Goal: Task Accomplishment & Management: Manage account settings

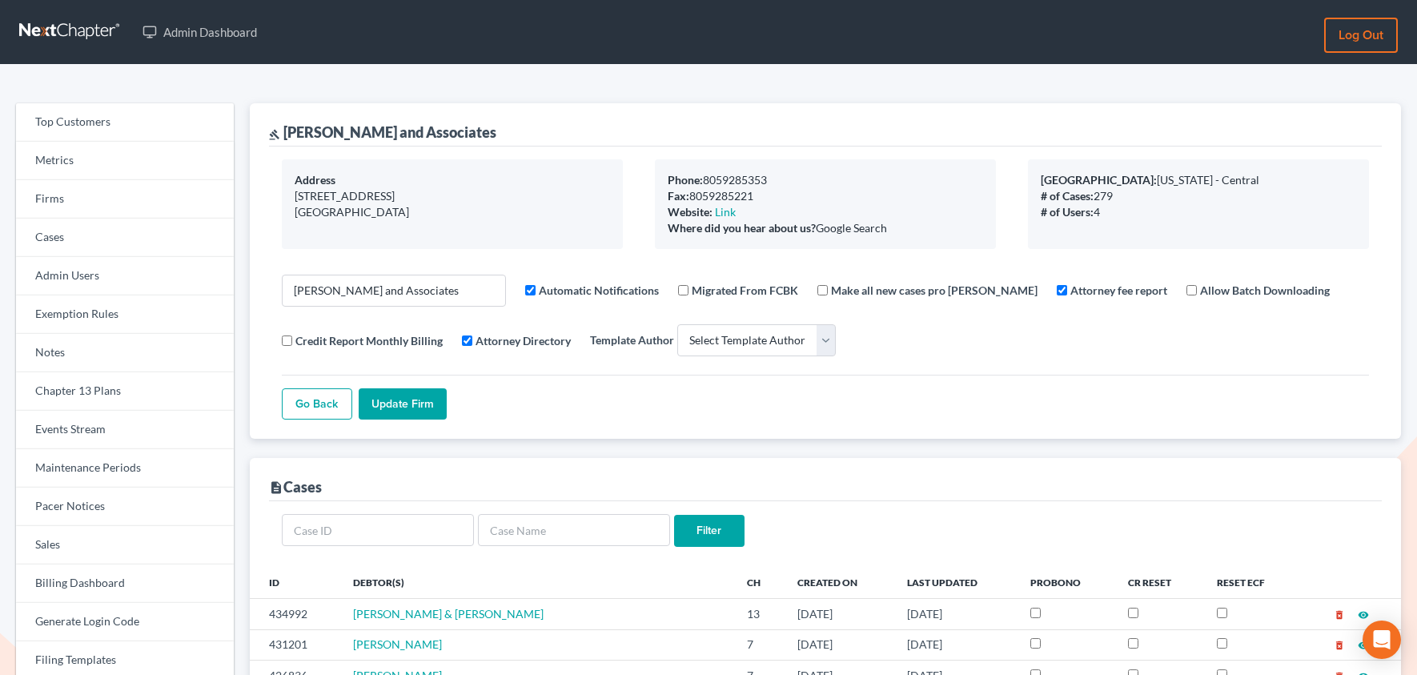
select select
click at [50, 207] on link "Firms" at bounding box center [125, 199] width 218 height 38
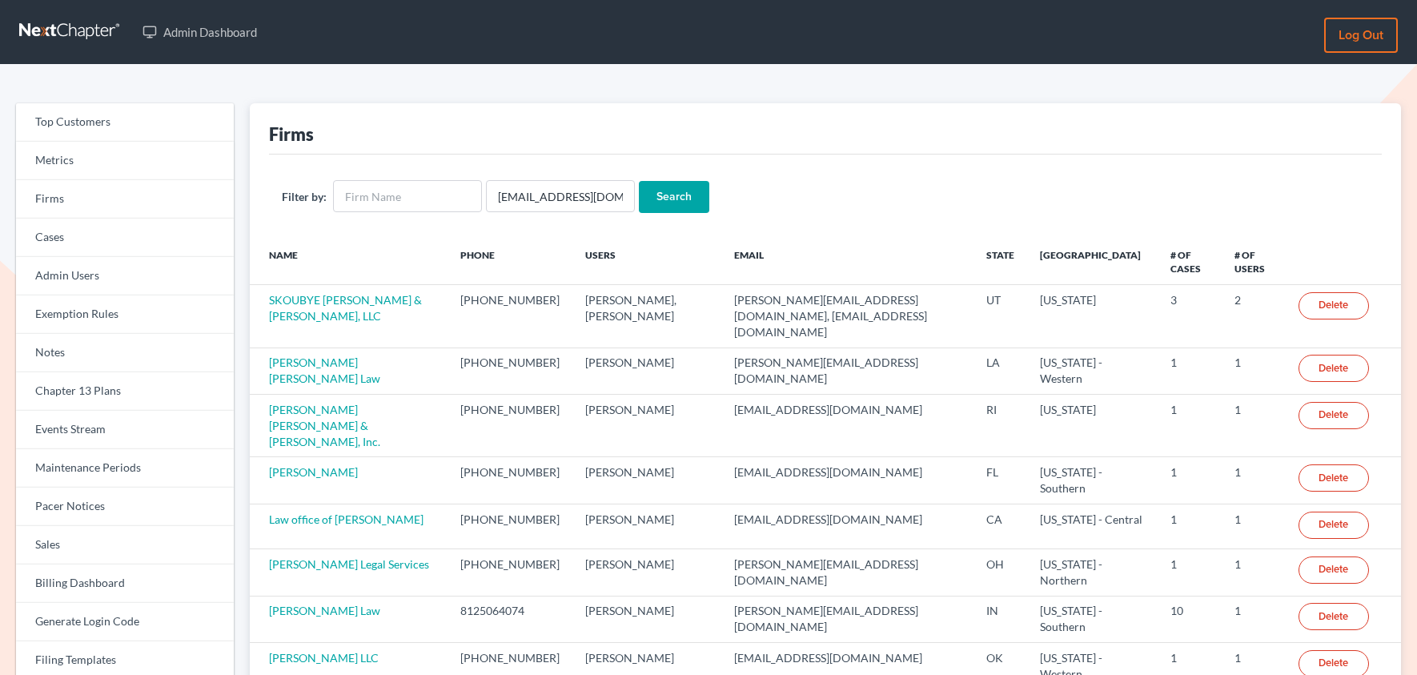
scroll to position [0, 2]
type input "[EMAIL_ADDRESS][DOMAIN_NAME]"
click at [639, 181] on input "Search" at bounding box center [674, 197] width 70 height 32
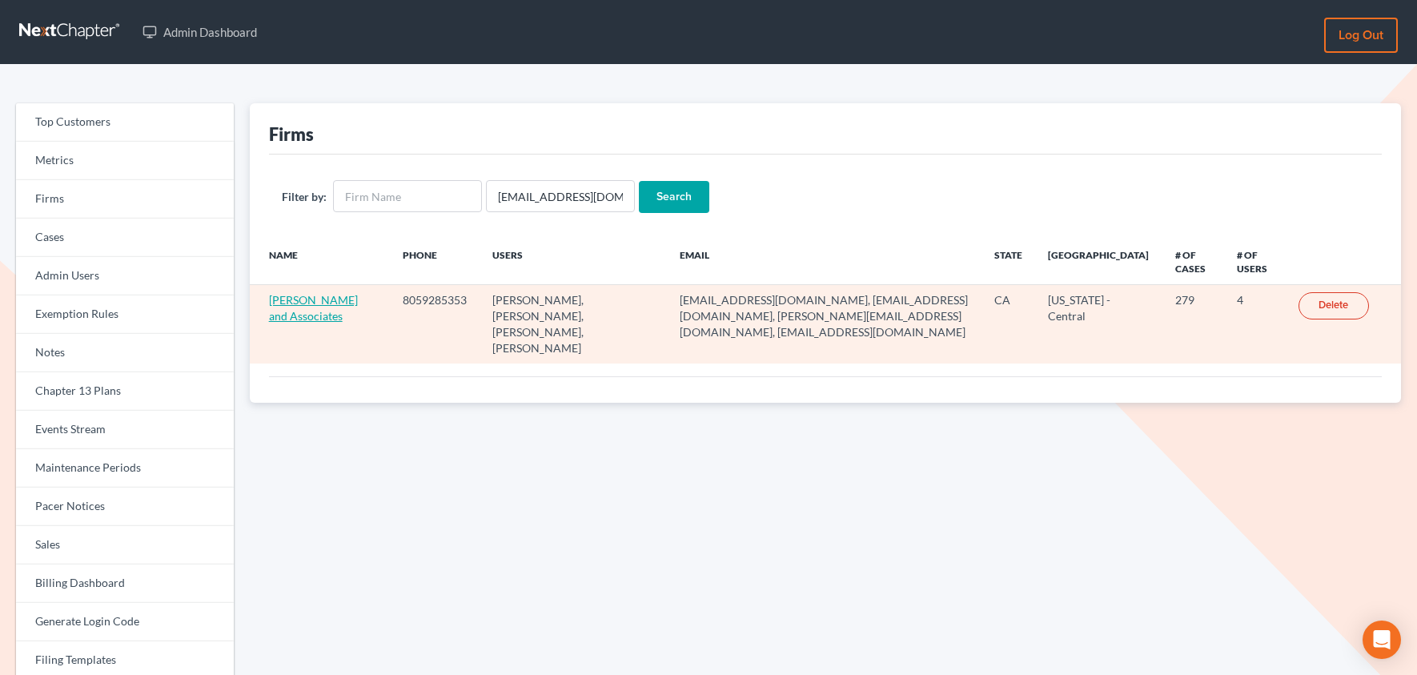
click at [313, 306] on link "Michael B. Clayton and Associates" at bounding box center [313, 308] width 89 height 30
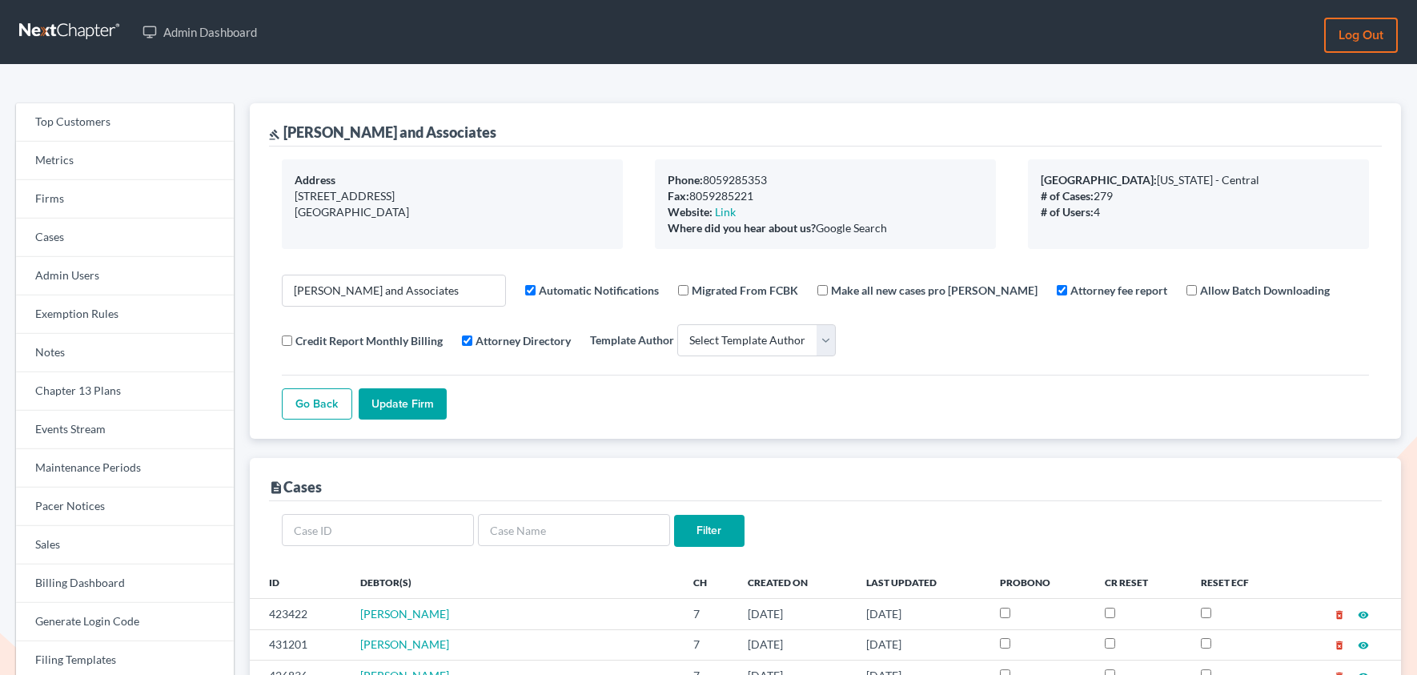
select select
drag, startPoint x: 509, startPoint y: 127, endPoint x: 283, endPoint y: 132, distance: 225.9
click at [283, 132] on div "gavel Michael B. Clayton and Associates" at bounding box center [825, 124] width 1113 height 43
copy div "Michael B. Clayton and Associates"
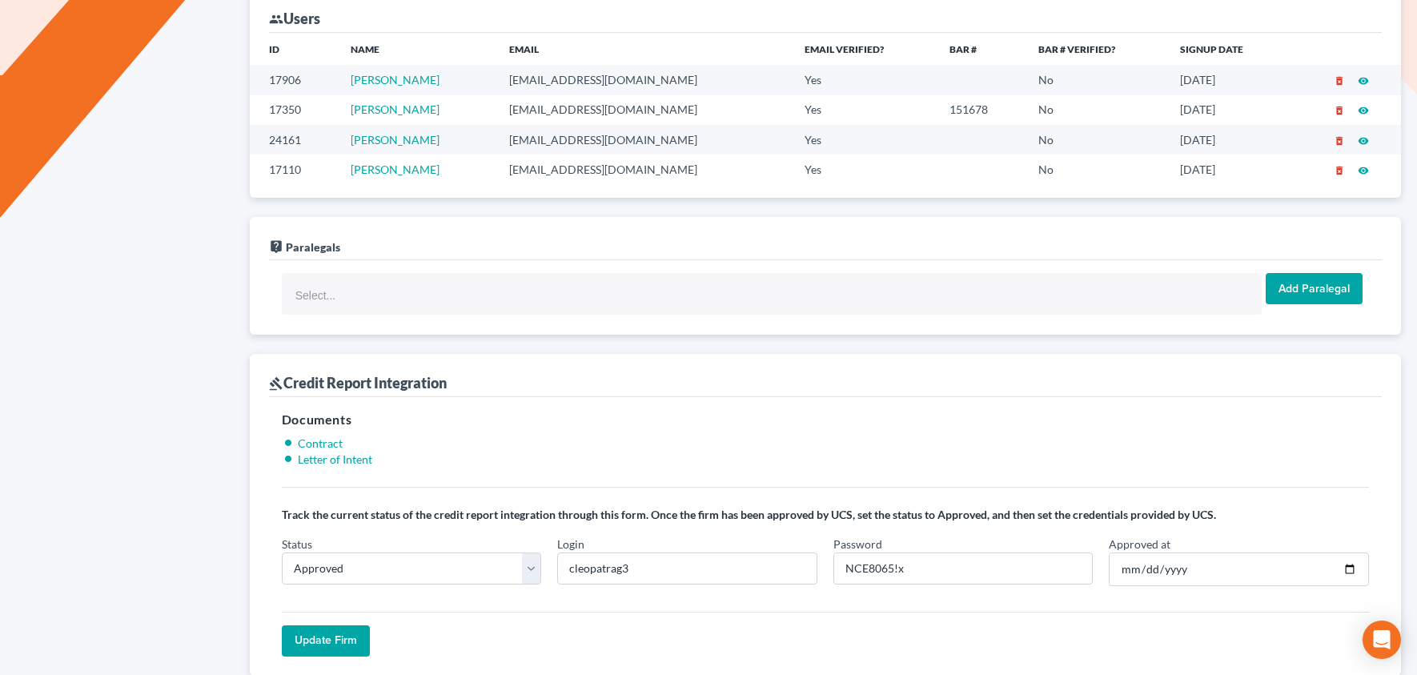
scroll to position [1049, 0]
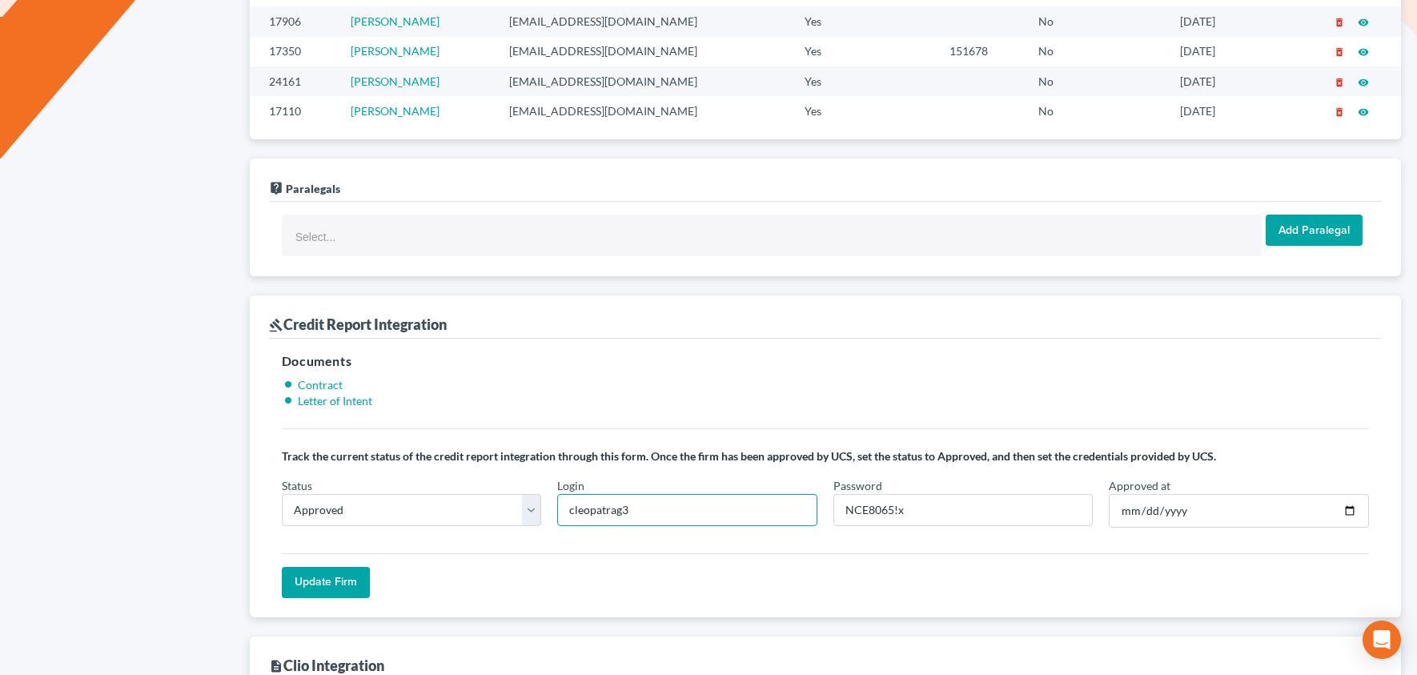
click at [589, 514] on input "cleopatrag3" at bounding box center [687, 510] width 260 height 32
click at [615, 511] on input "cleopatrag3" at bounding box center [687, 510] width 260 height 32
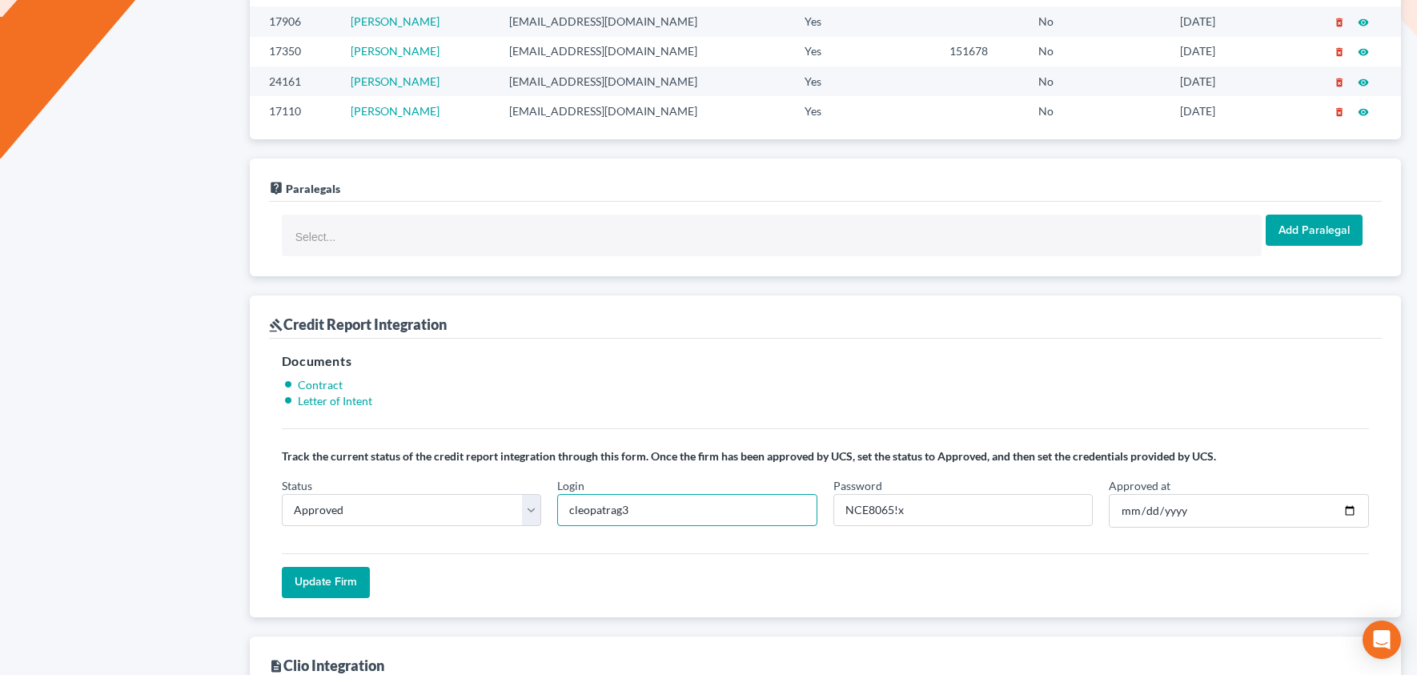
click at [615, 511] on input "cleopatrag3" at bounding box center [687, 510] width 260 height 32
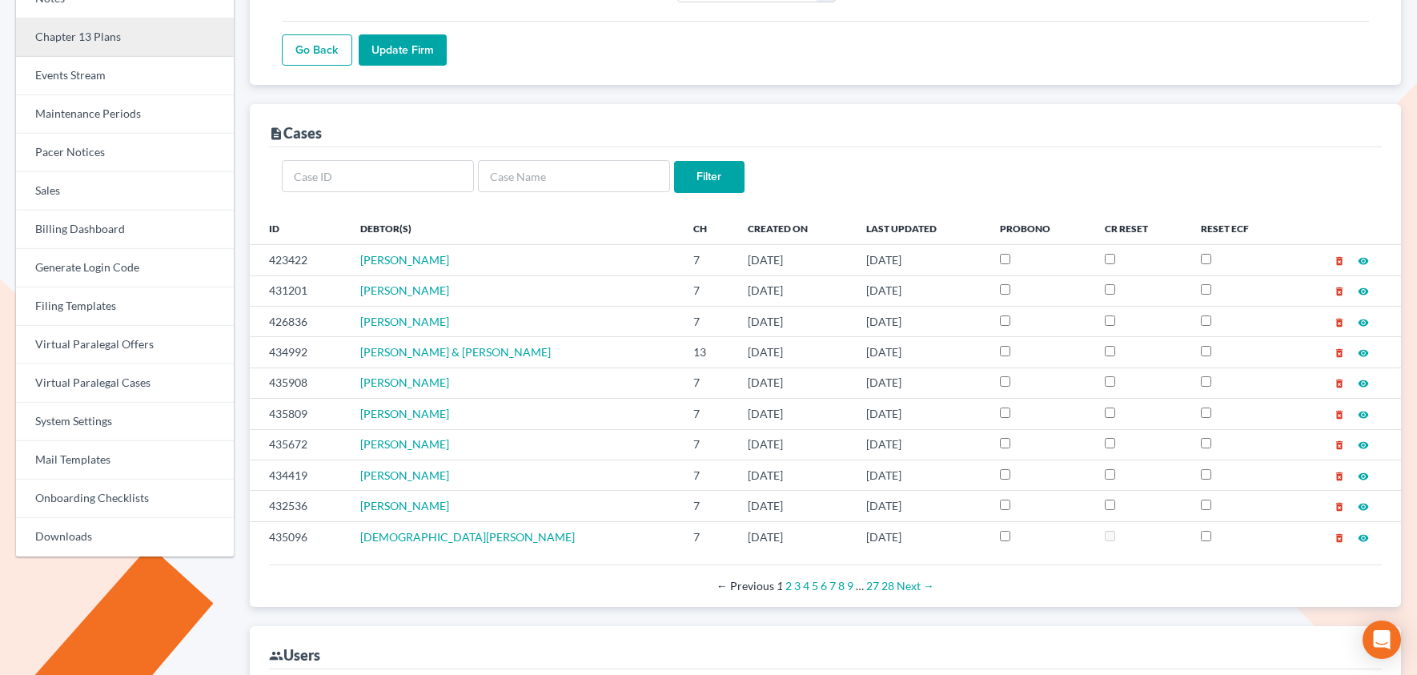
scroll to position [0, 0]
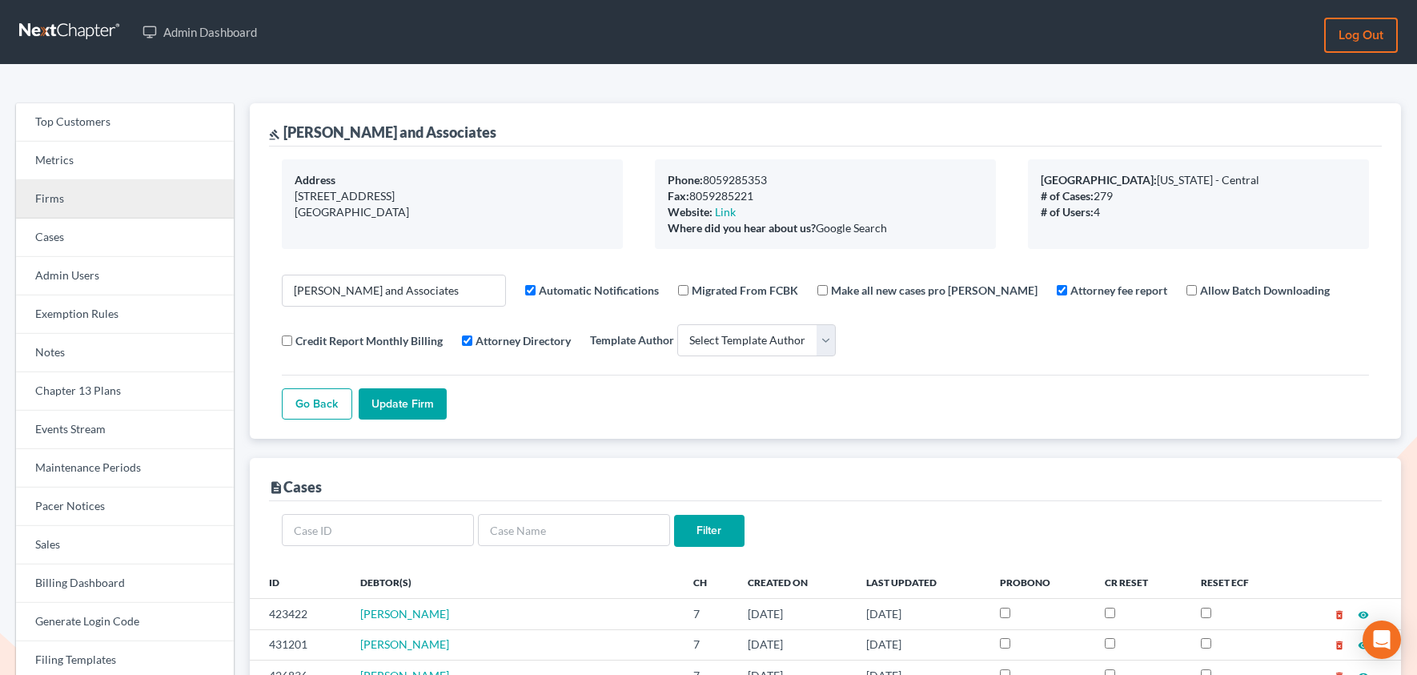
click at [86, 198] on link "Firms" at bounding box center [125, 199] width 218 height 38
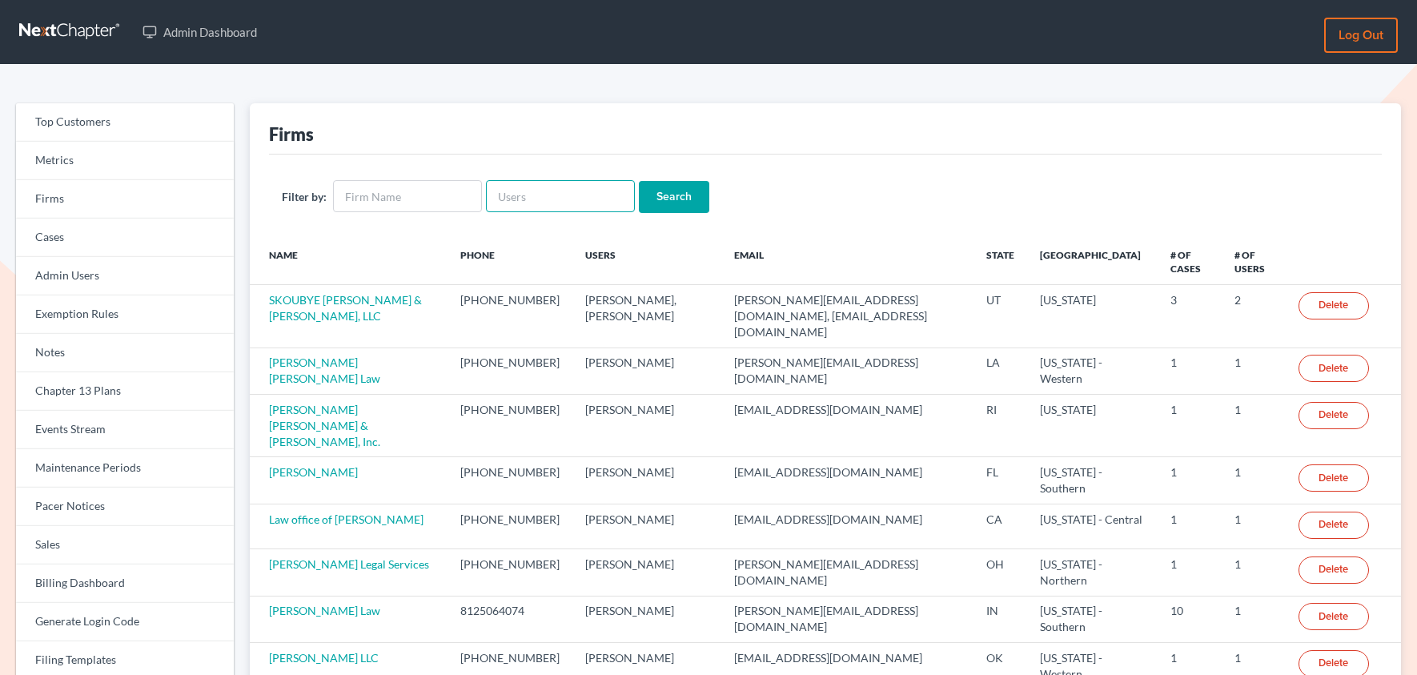
click at [506, 202] on input "text" at bounding box center [560, 196] width 149 height 32
type input "[PERSON_NAME]"
click at [669, 206] on input "Search" at bounding box center [674, 197] width 70 height 32
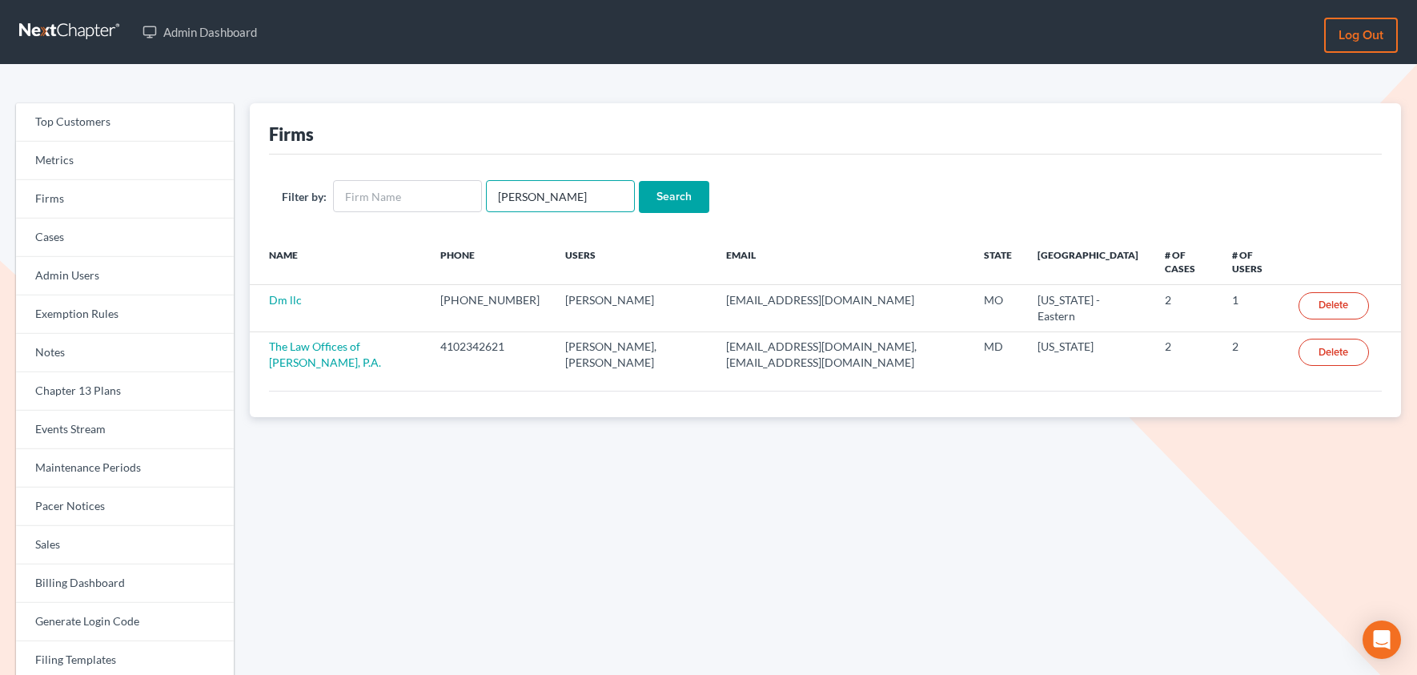
click at [554, 196] on input "[PERSON_NAME]" at bounding box center [560, 196] width 149 height 32
click at [545, 196] on input "Demetrius" at bounding box center [560, 196] width 149 height 32
type input "Demetriss"
click at [639, 181] on input "Search" at bounding box center [674, 197] width 70 height 32
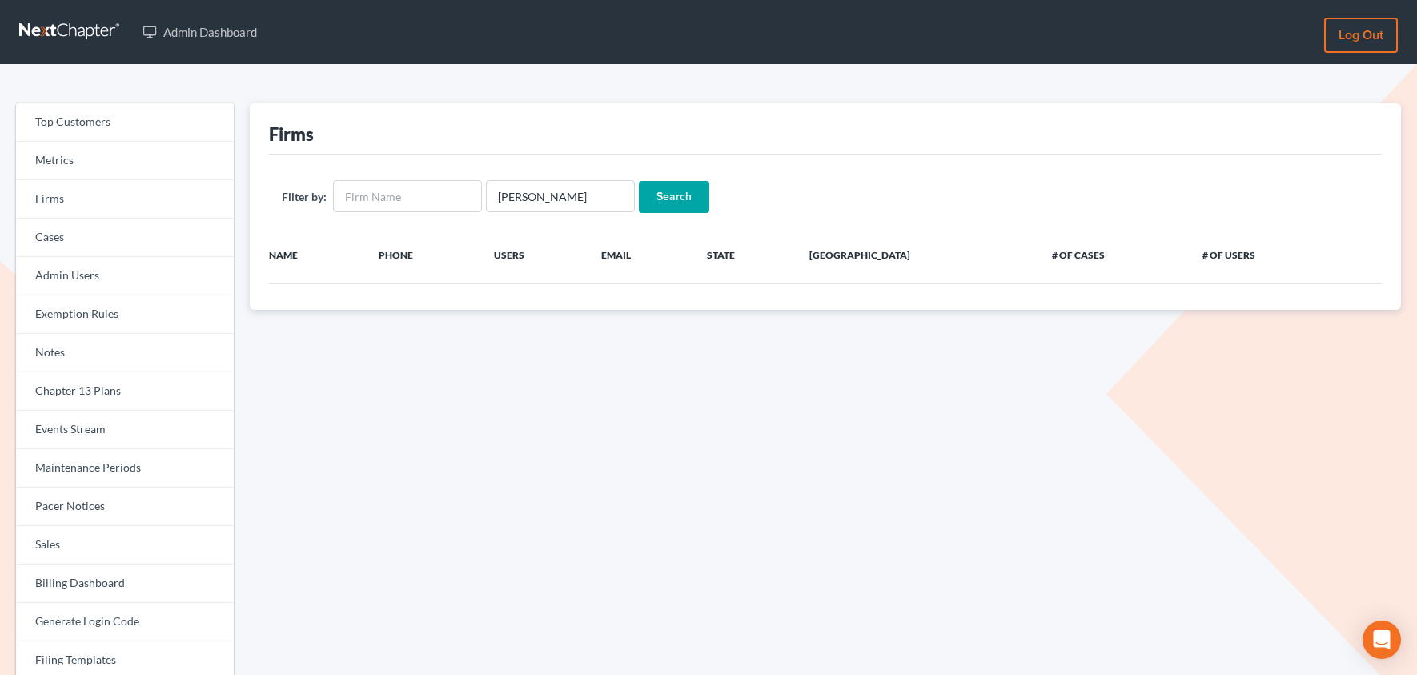
type input "[PERSON_NAME]"
click at [639, 181] on input "Search" at bounding box center [674, 197] width 70 height 32
click at [569, 199] on input "[PERSON_NAME]" at bounding box center [560, 196] width 149 height 32
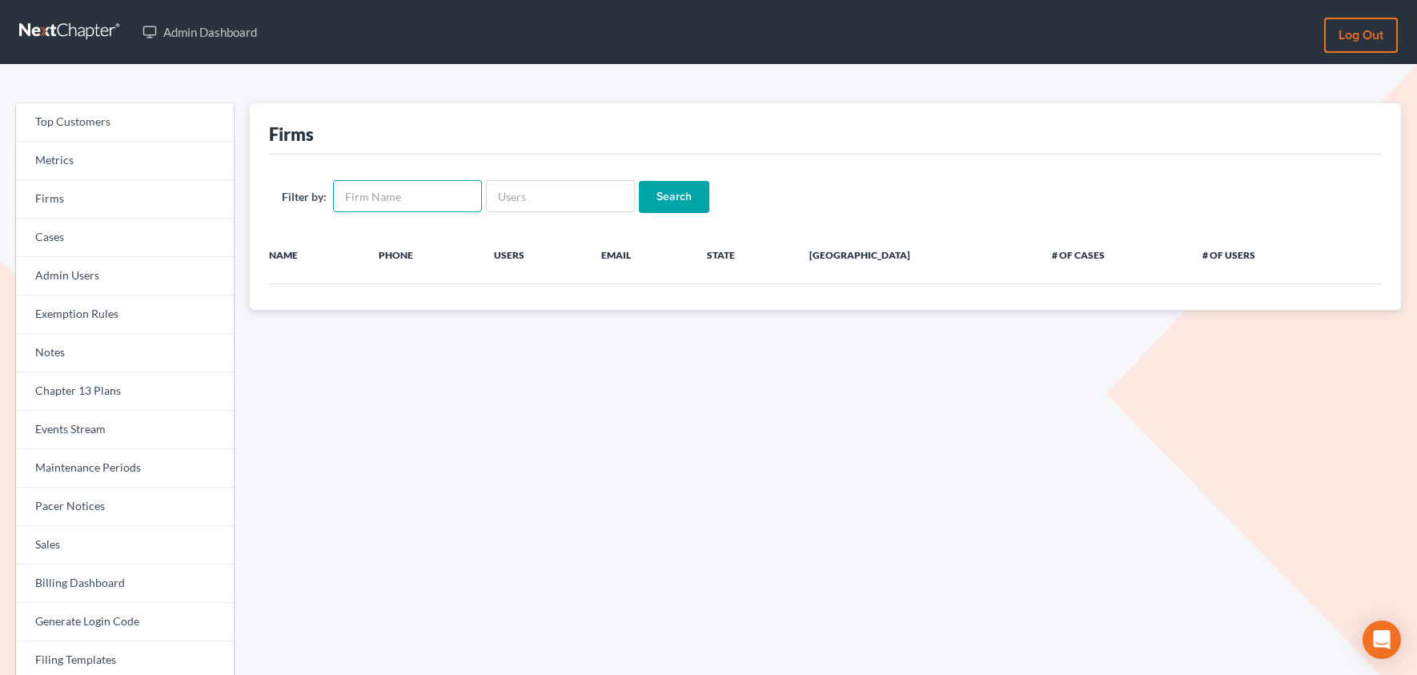
click at [432, 183] on input "text" at bounding box center [407, 196] width 149 height 32
type input "Demetras"
click at [654, 201] on input "Search" at bounding box center [674, 197] width 70 height 32
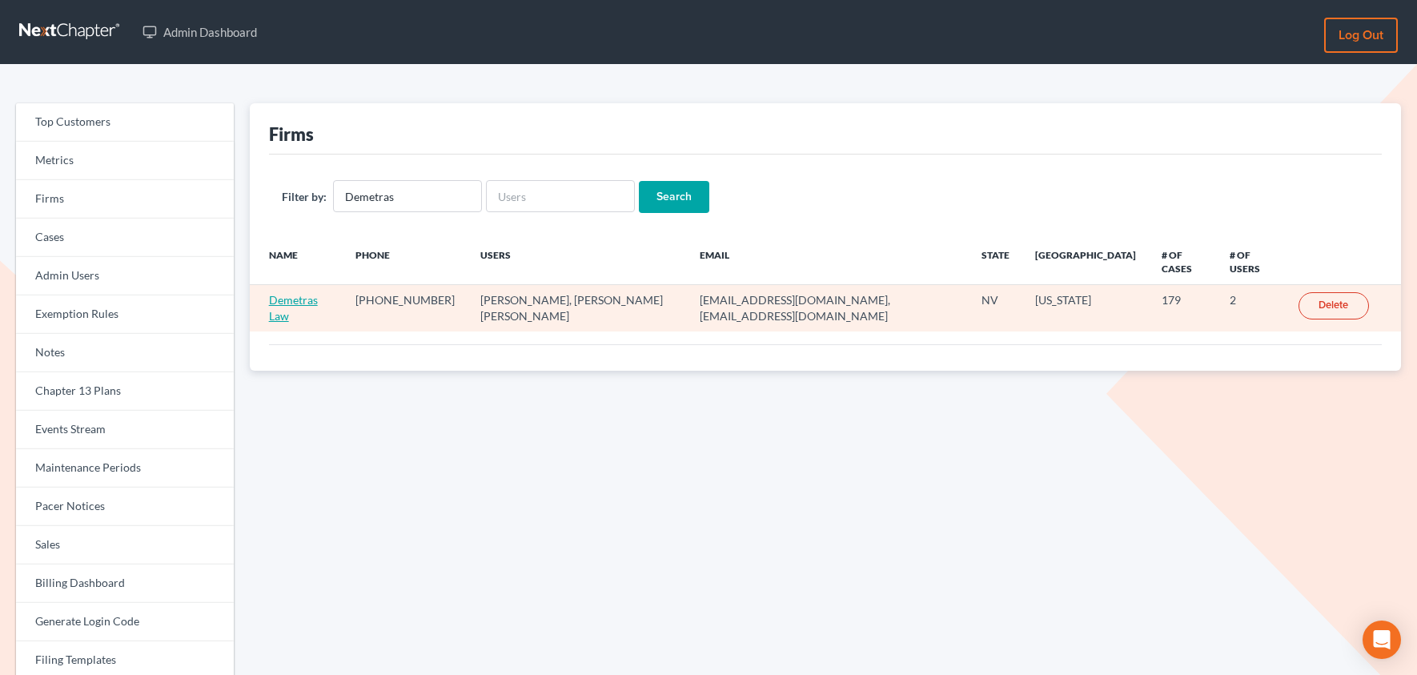
click at [296, 293] on link "Demetras Law" at bounding box center [293, 308] width 49 height 30
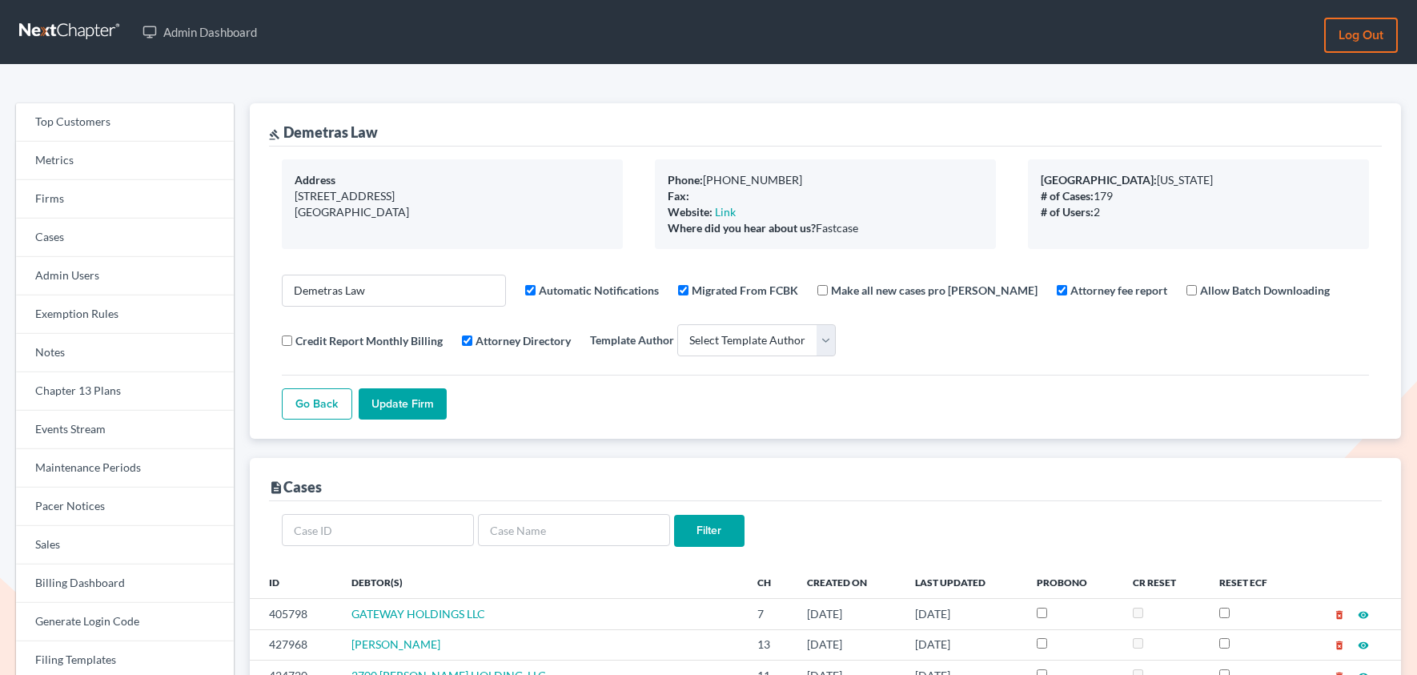
select select
